Goal: Navigation & Orientation: Find specific page/section

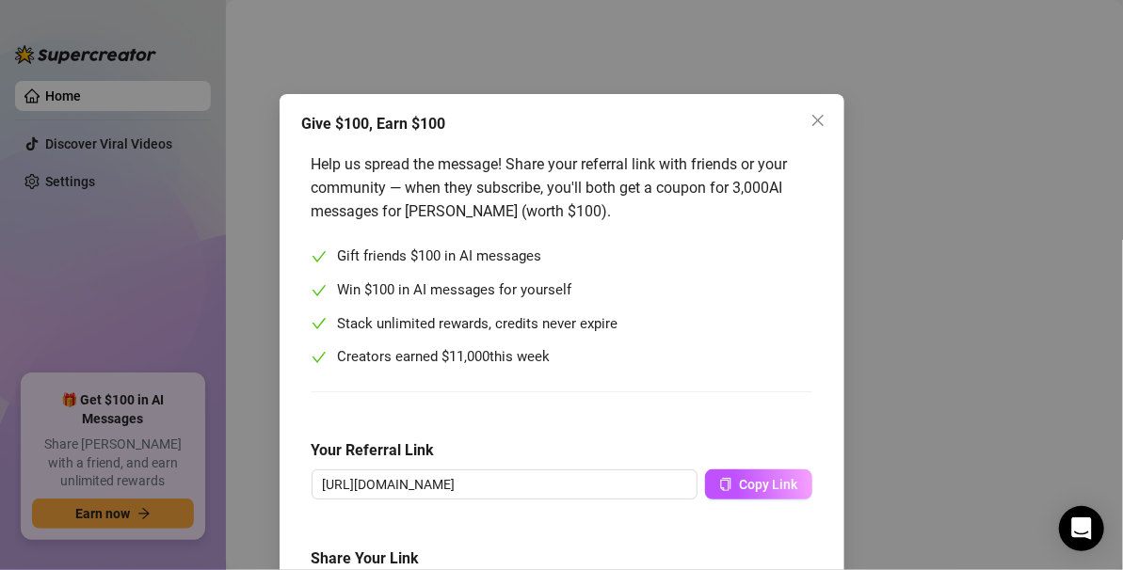
click at [249, 275] on div "Give $100, Earn $100 Help us spread the message! Share your referral link with …" at bounding box center [561, 285] width 1123 height 570
